Goal: Task Accomplishment & Management: Manage account settings

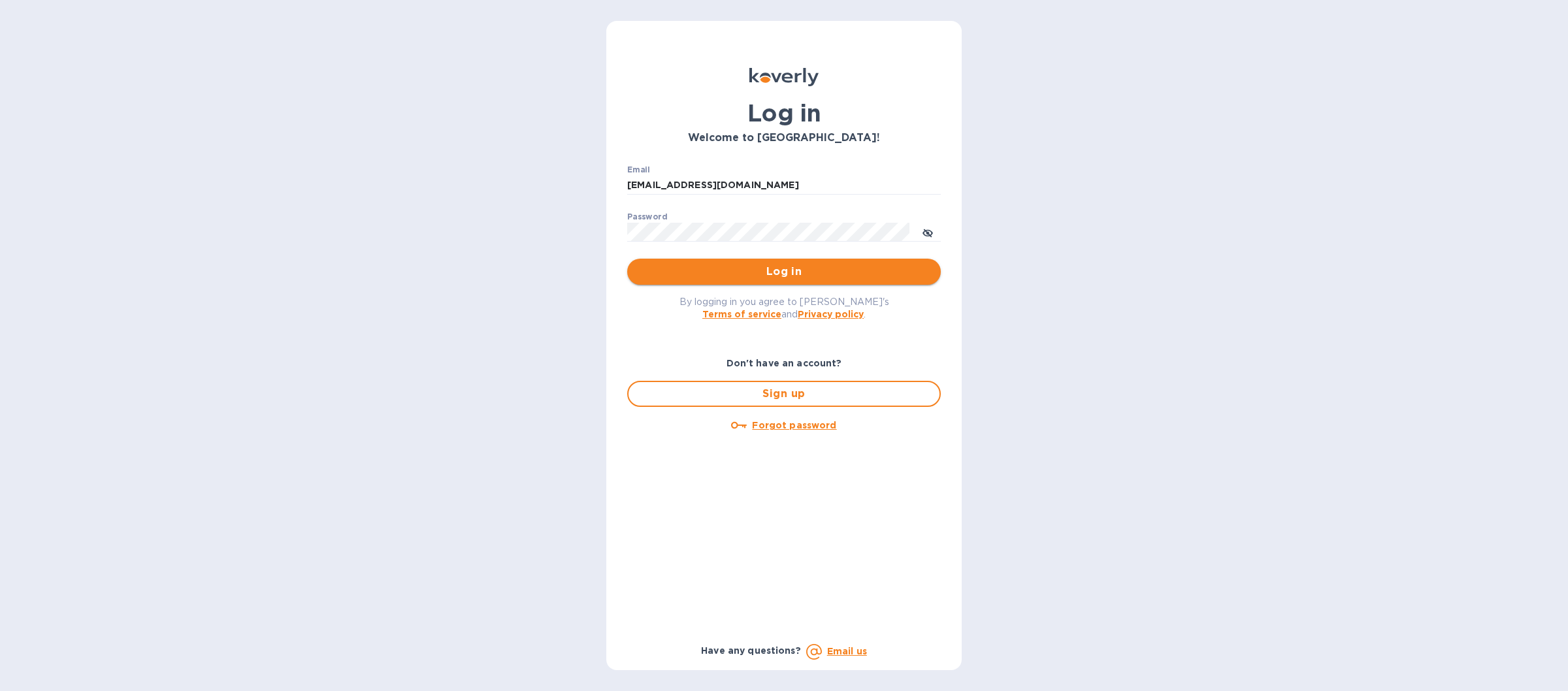
click at [813, 265] on span "Log in" at bounding box center [784, 271] width 292 height 16
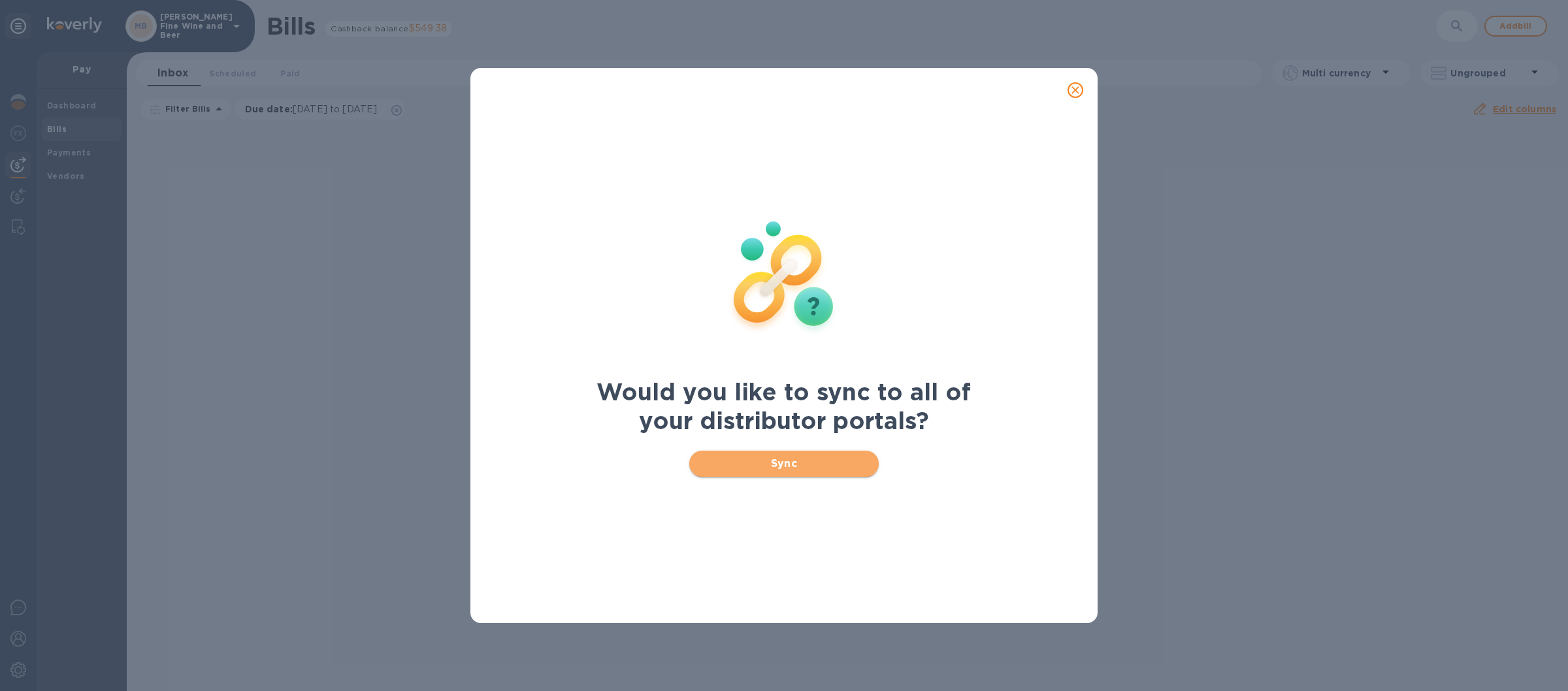
click at [829, 458] on span "Sync" at bounding box center [785, 464] width 169 height 16
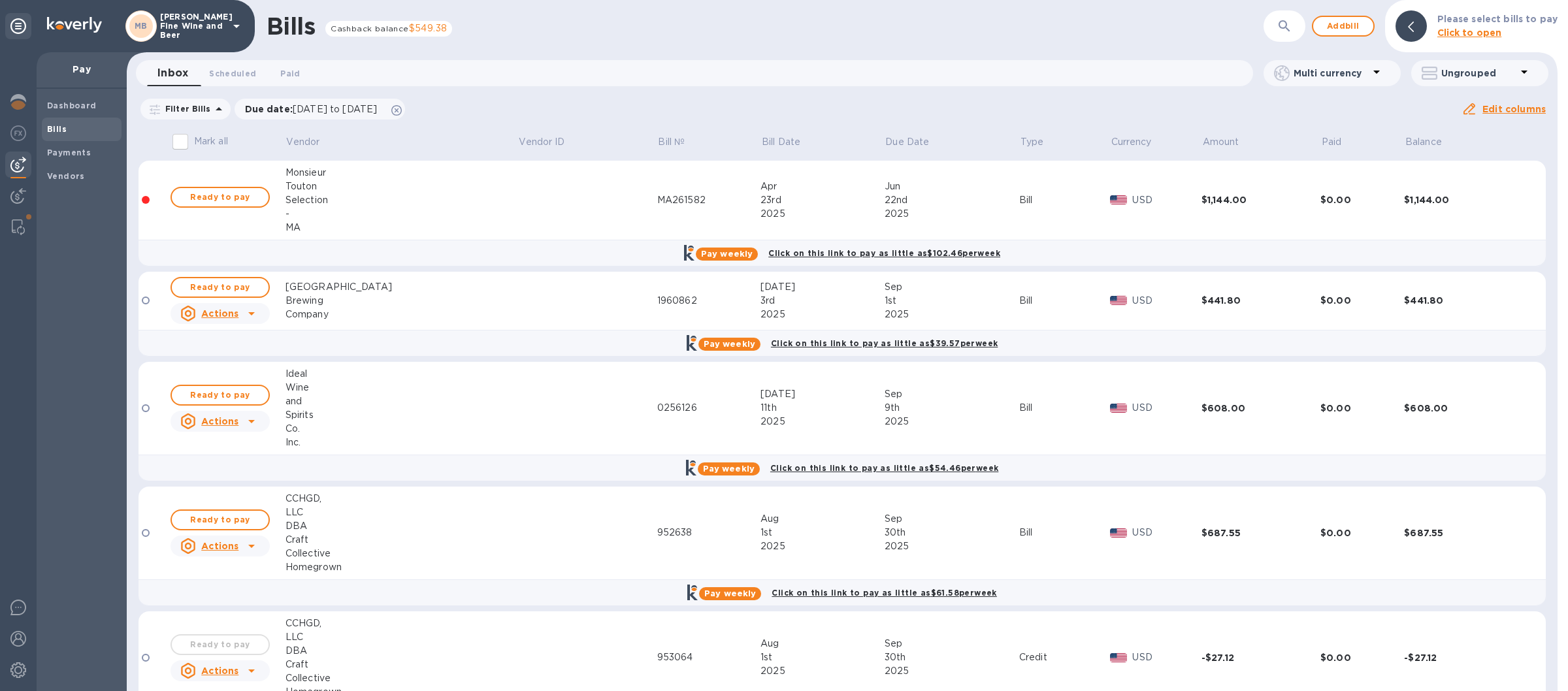
scroll to position [143, 0]
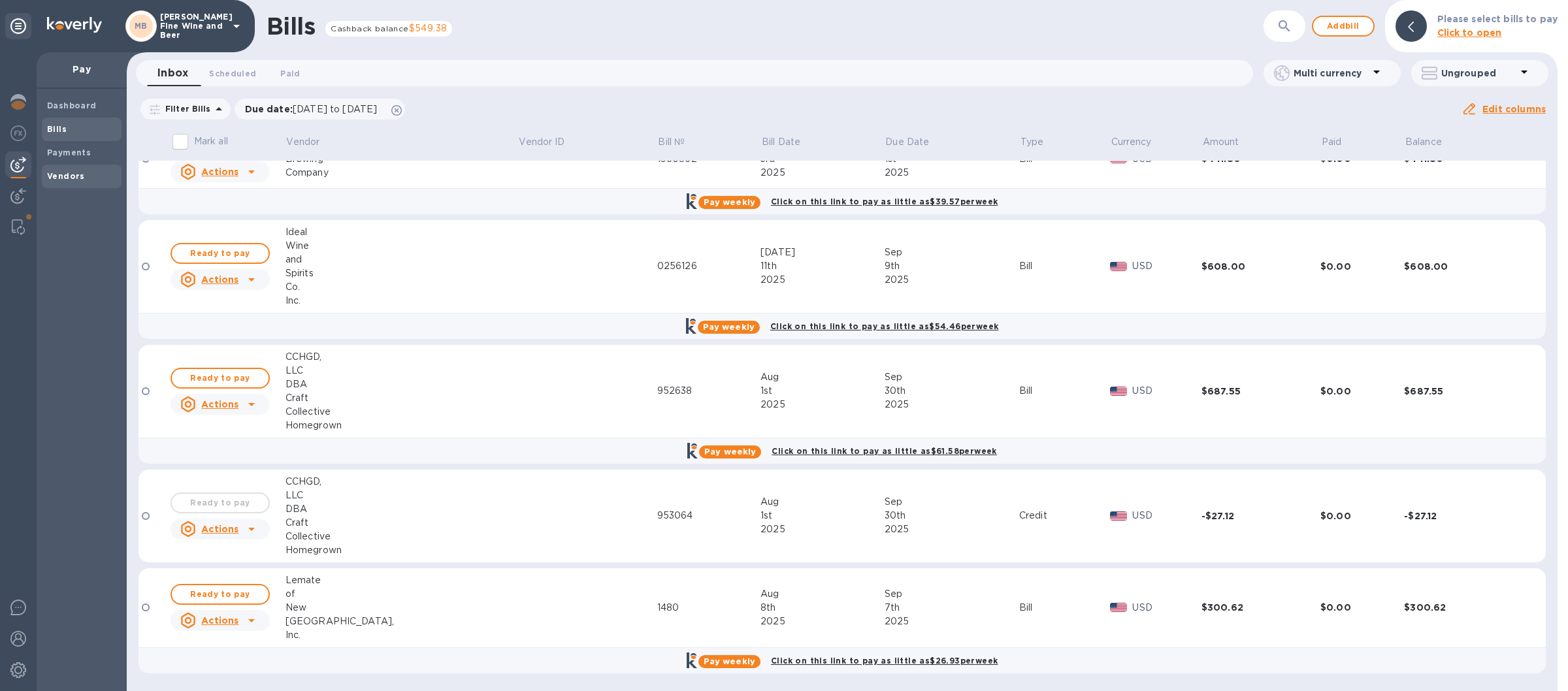
click at [78, 173] on b "Vendors" at bounding box center [66, 176] width 38 height 9
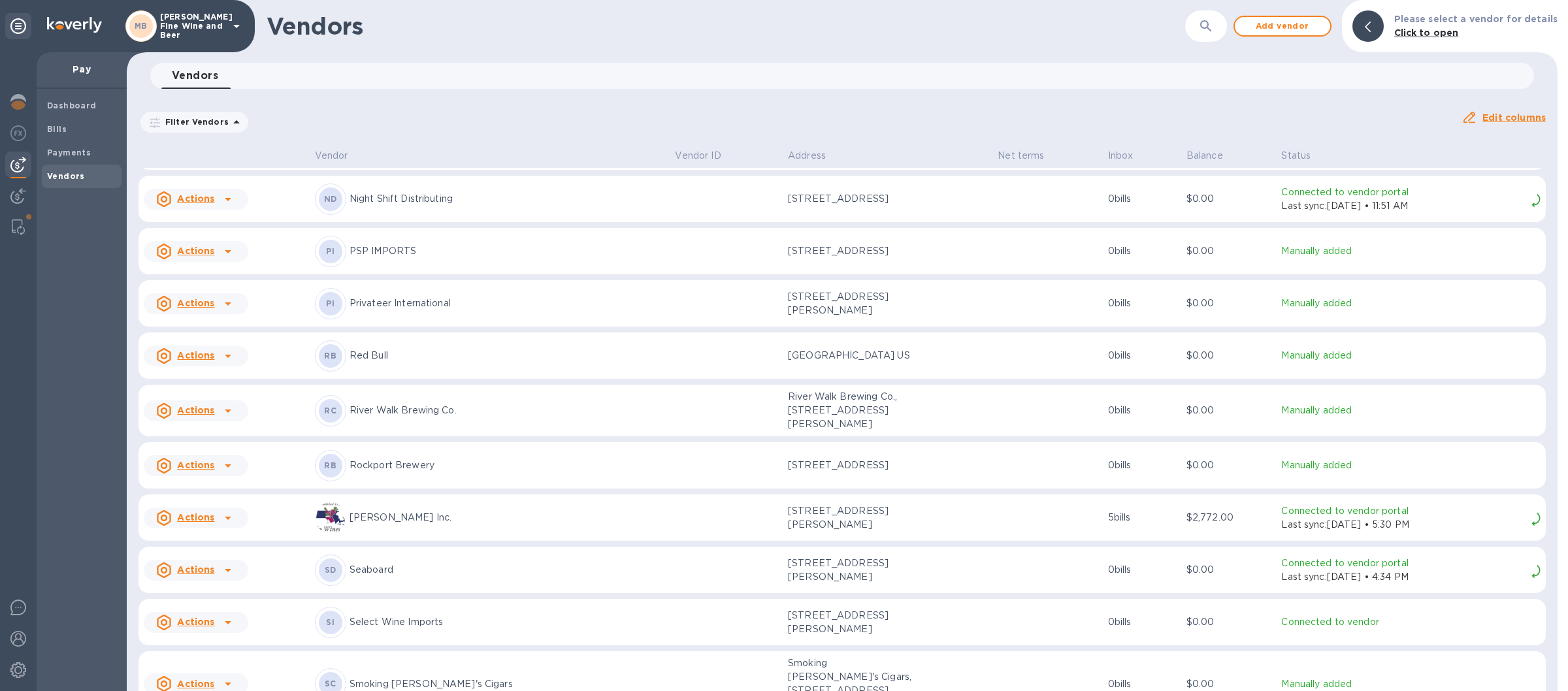
scroll to position [1904, 0]
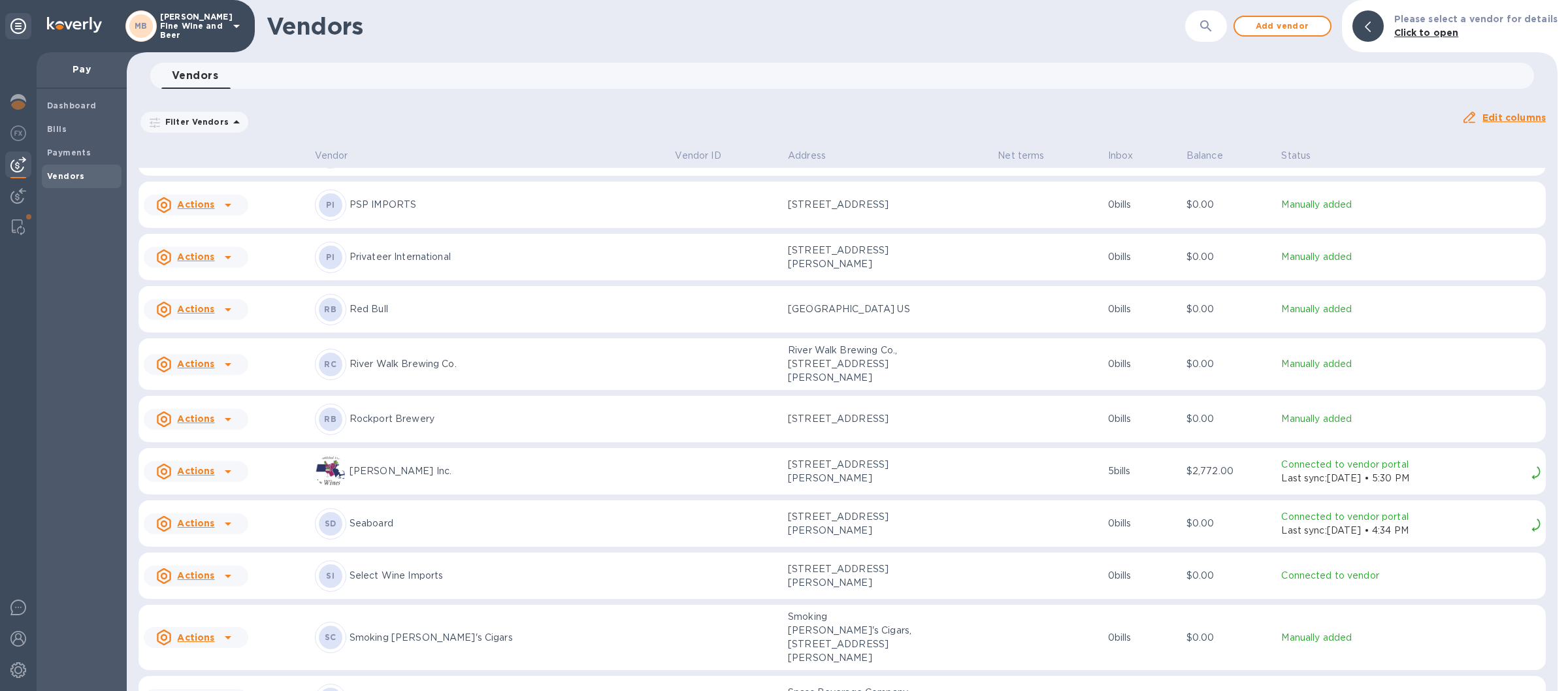
click at [235, 27] on icon at bounding box center [237, 26] width 7 height 3
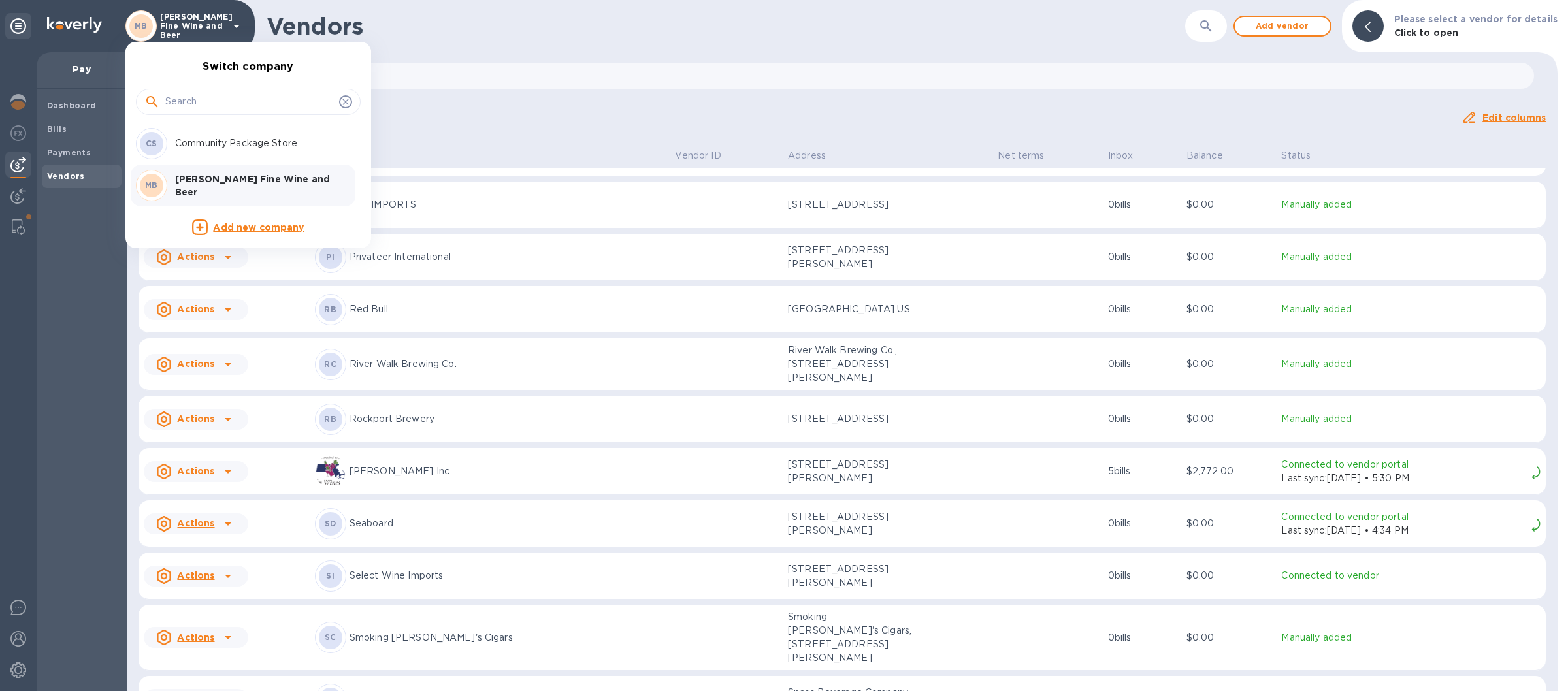
click at [206, 143] on p "Community Package Store" at bounding box center [257, 143] width 165 height 14
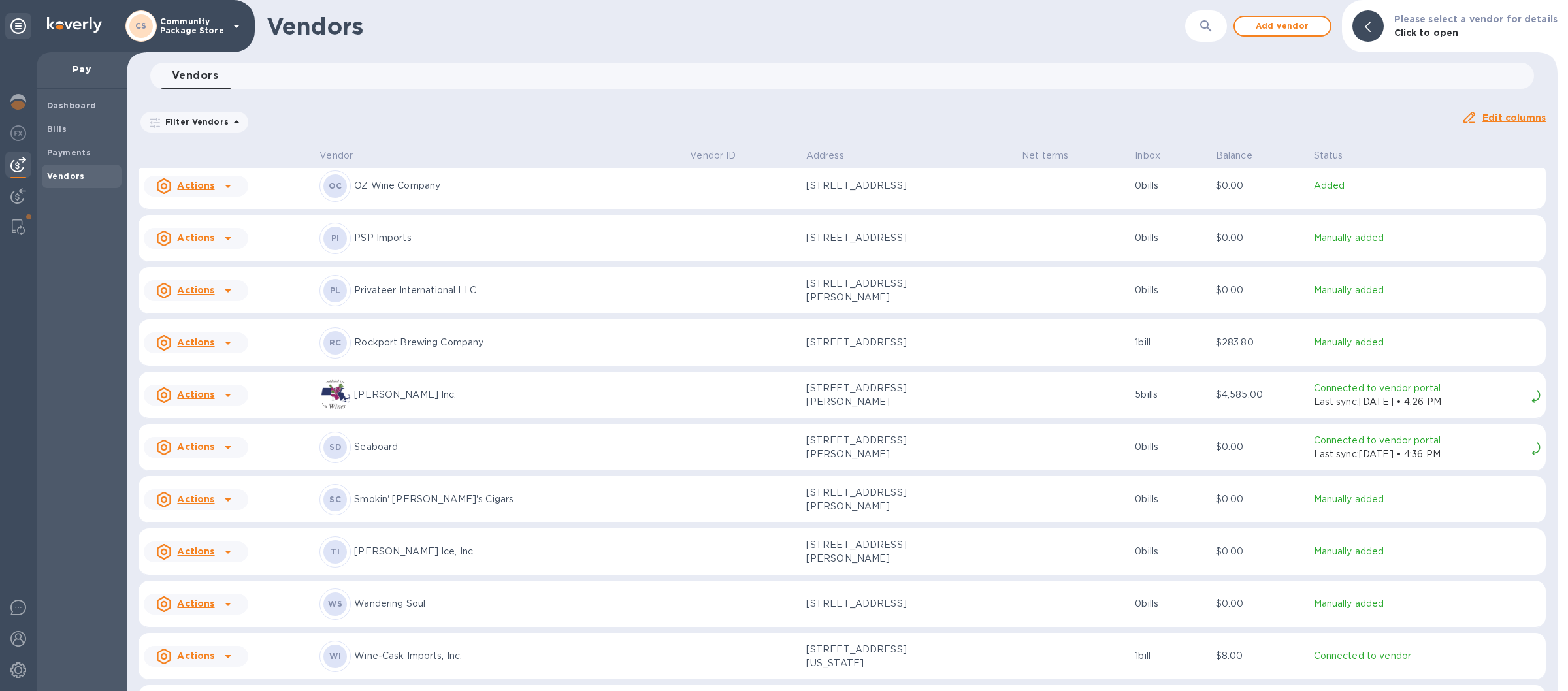
scroll to position [1708, 0]
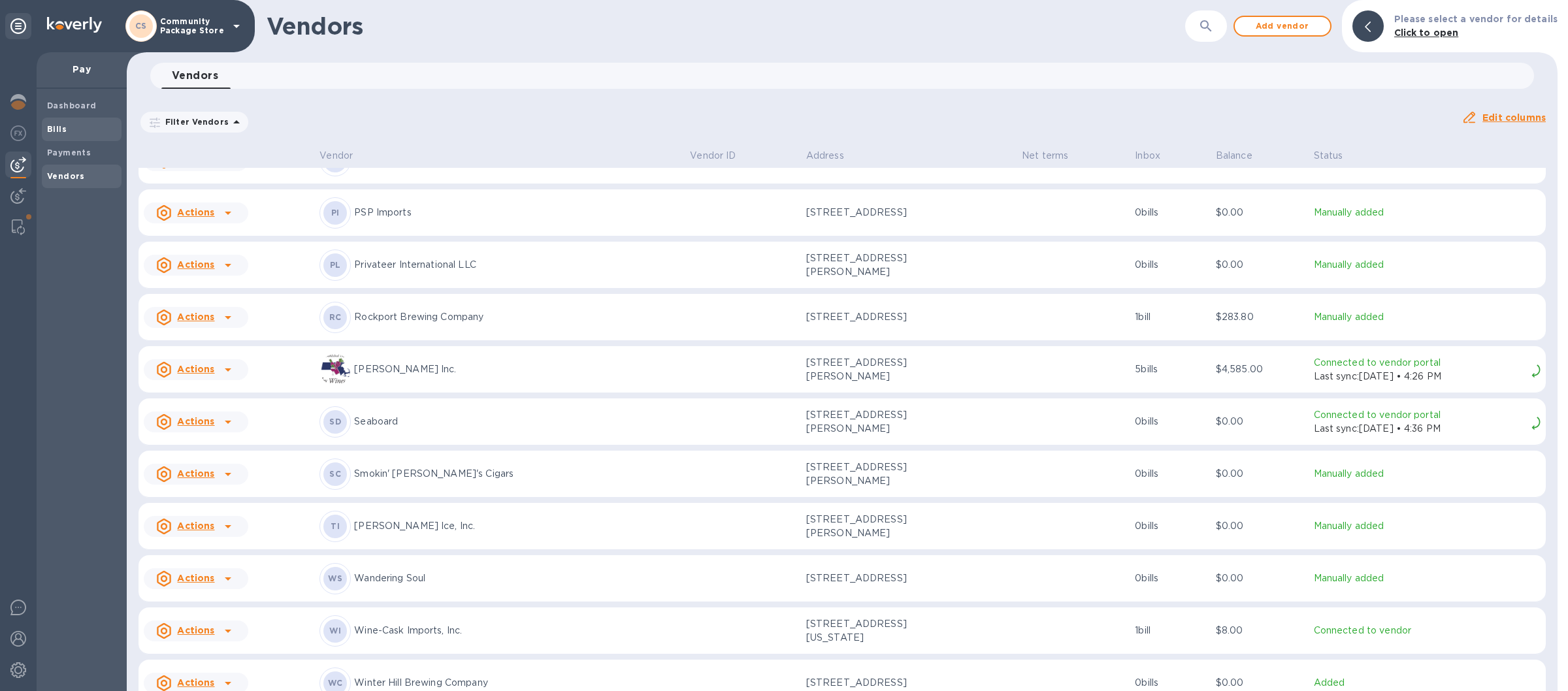
click at [60, 125] on b "Bills" at bounding box center [56, 129] width 20 height 9
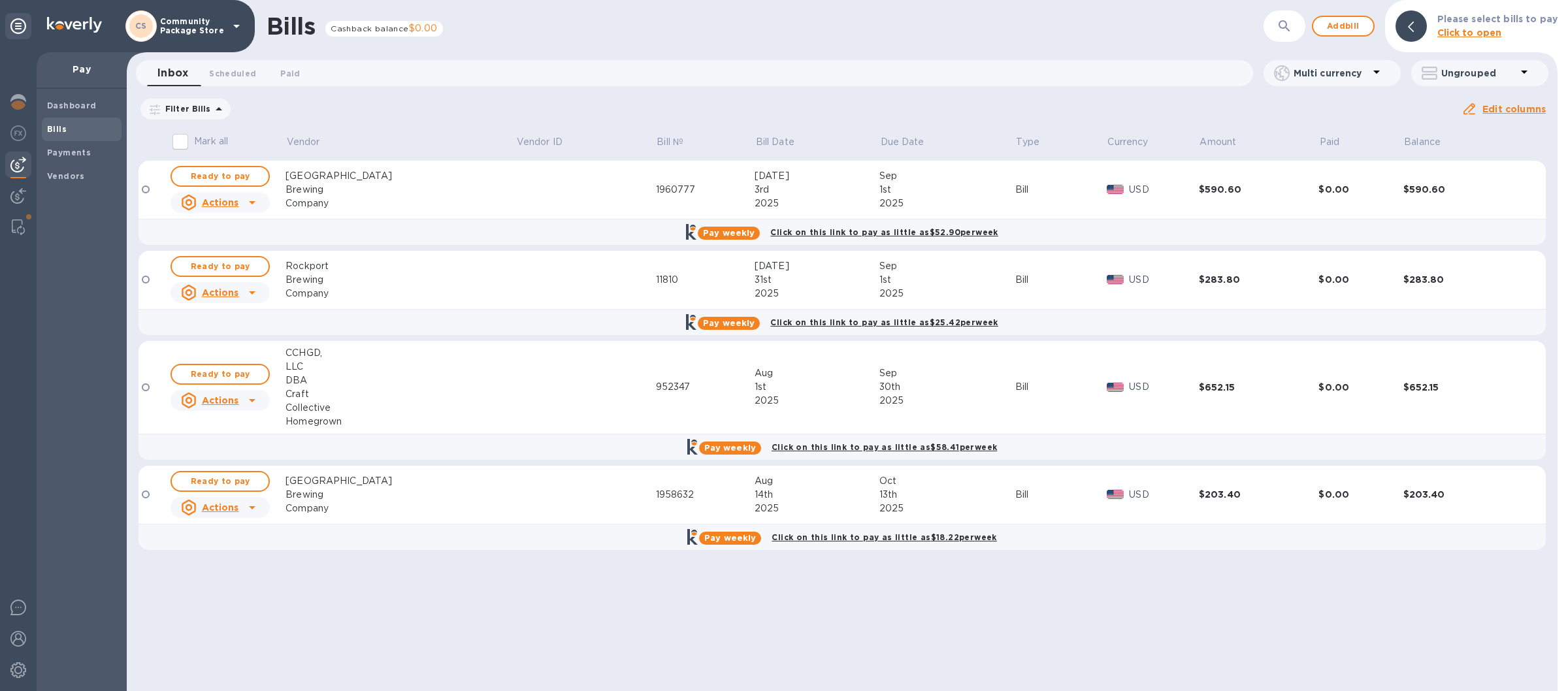
click at [235, 25] on icon at bounding box center [236, 26] width 16 height 16
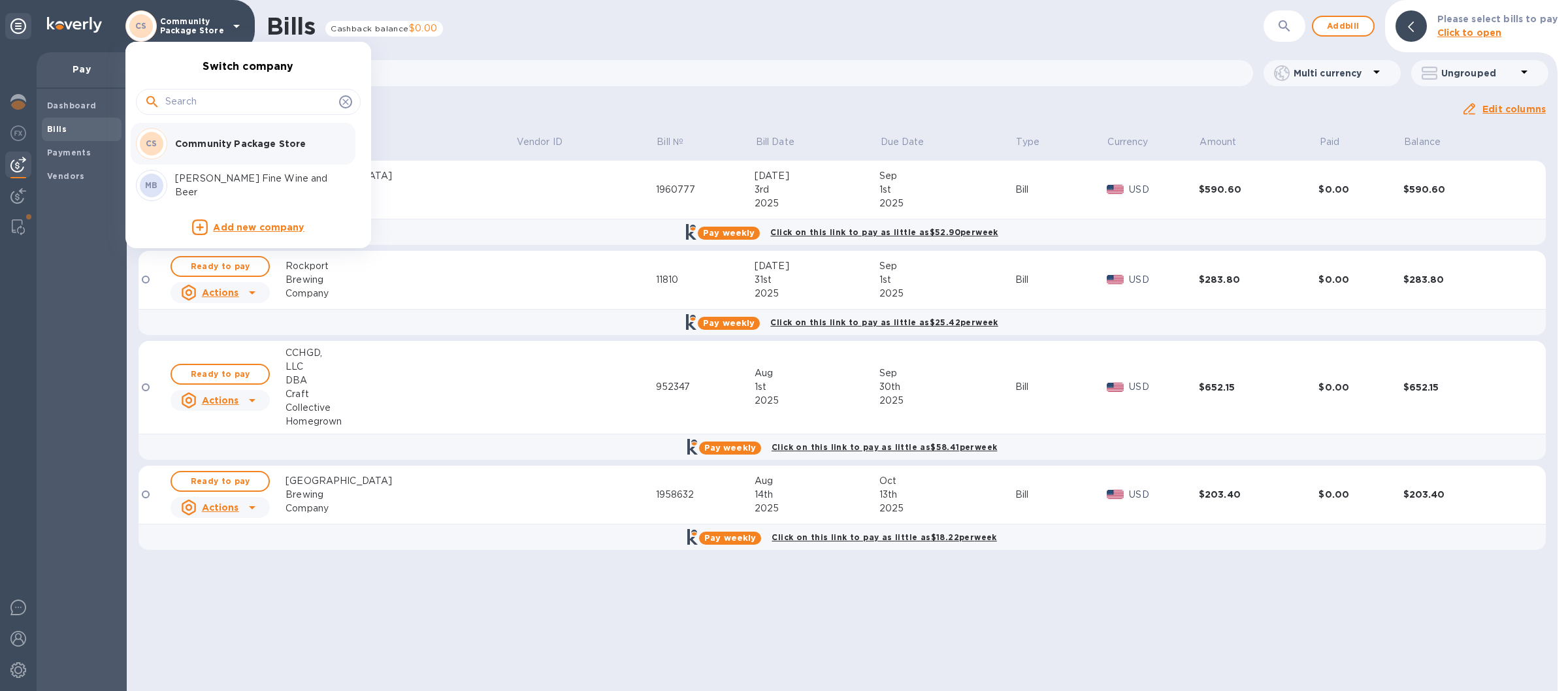
click at [194, 194] on div "MB [PERSON_NAME] Fine Wine and Beer" at bounding box center [238, 185] width 204 height 31
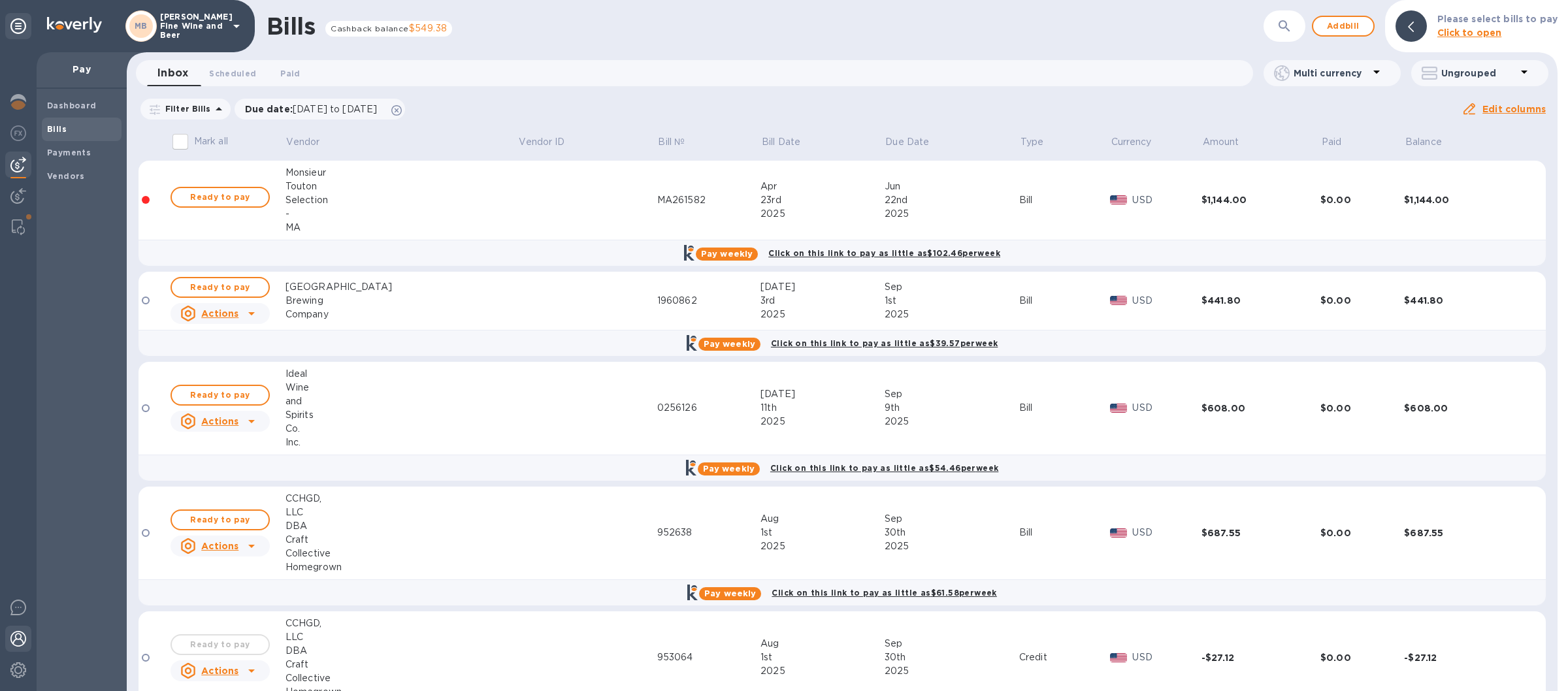
click at [17, 635] on img at bounding box center [18, 638] width 16 height 16
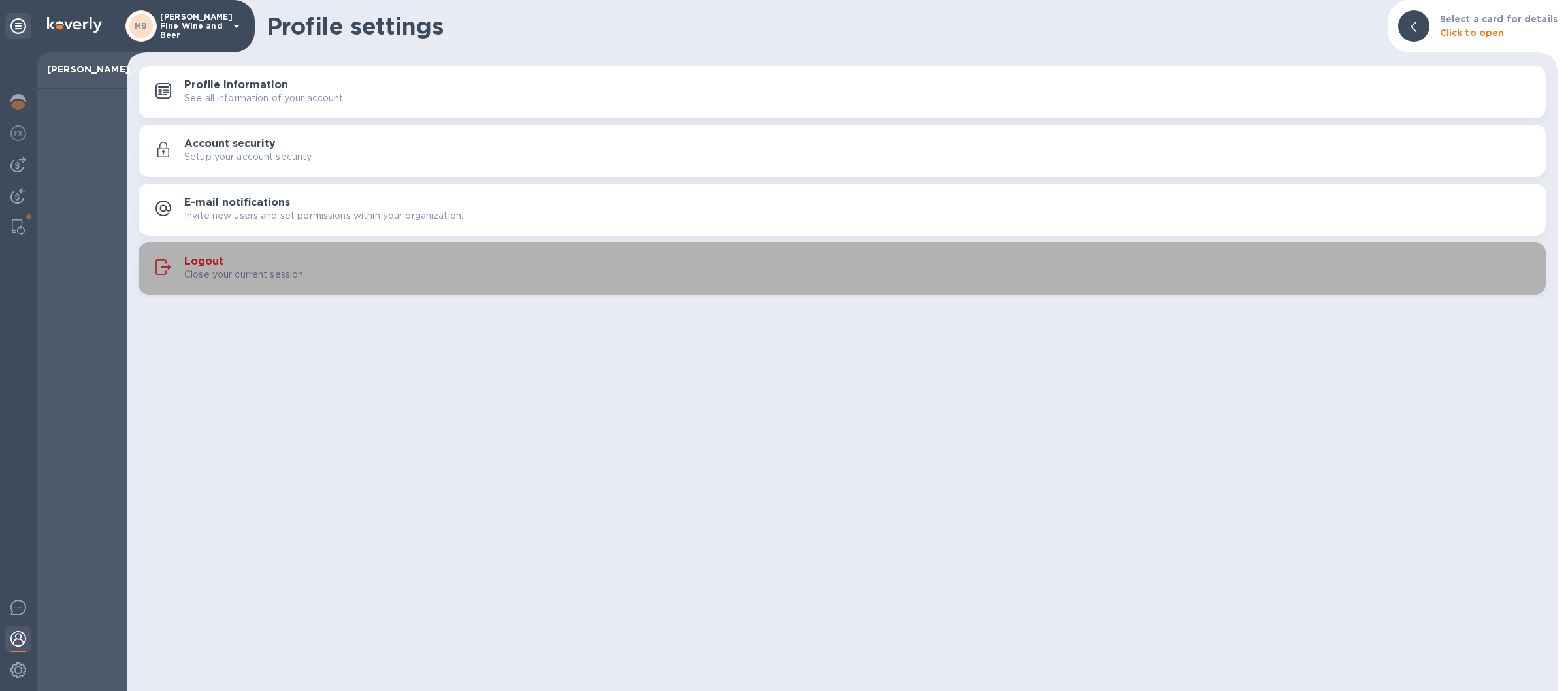
click at [663, 262] on div "Logout Close your current session." at bounding box center [860, 268] width 1351 height 26
